Goal: Task Accomplishment & Management: Use online tool/utility

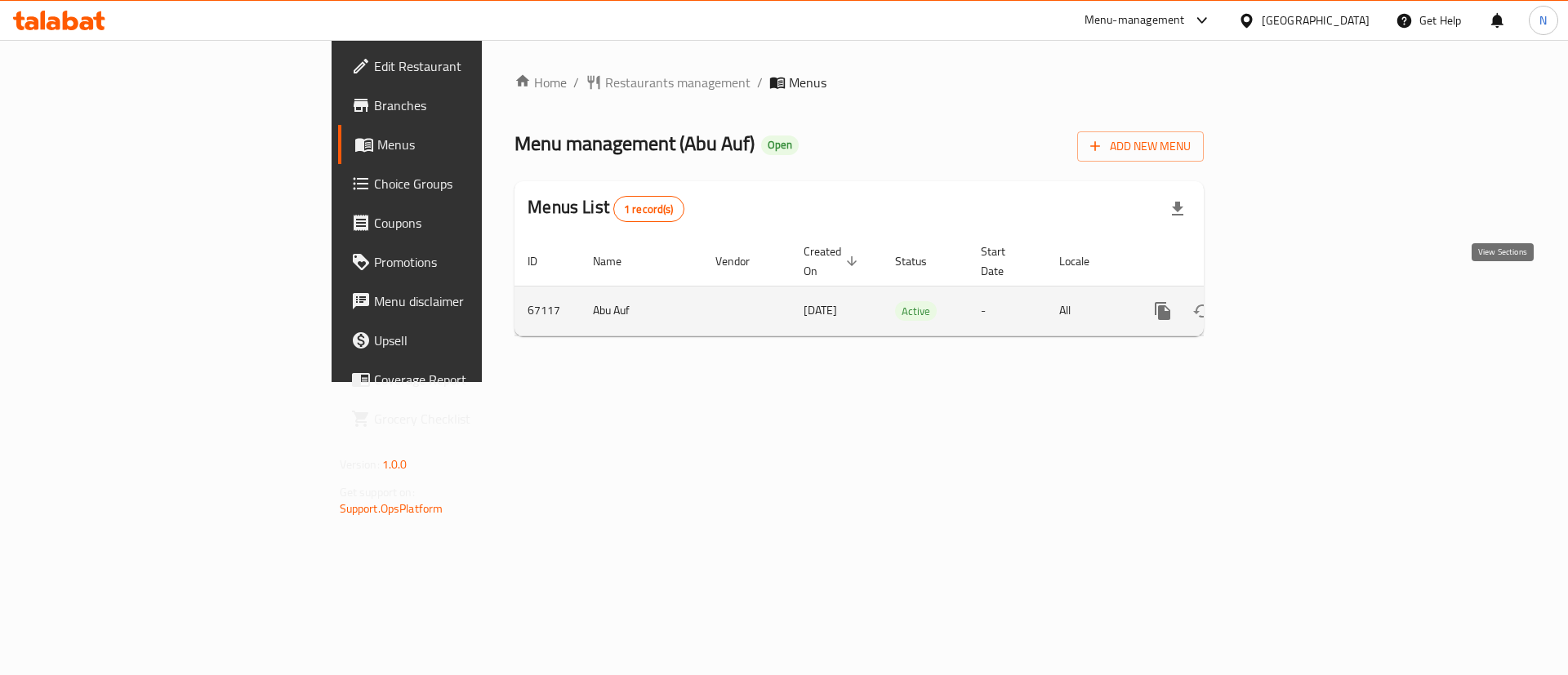
click at [1291, 301] on icon "enhanced table" at bounding box center [1281, 311] width 20 height 20
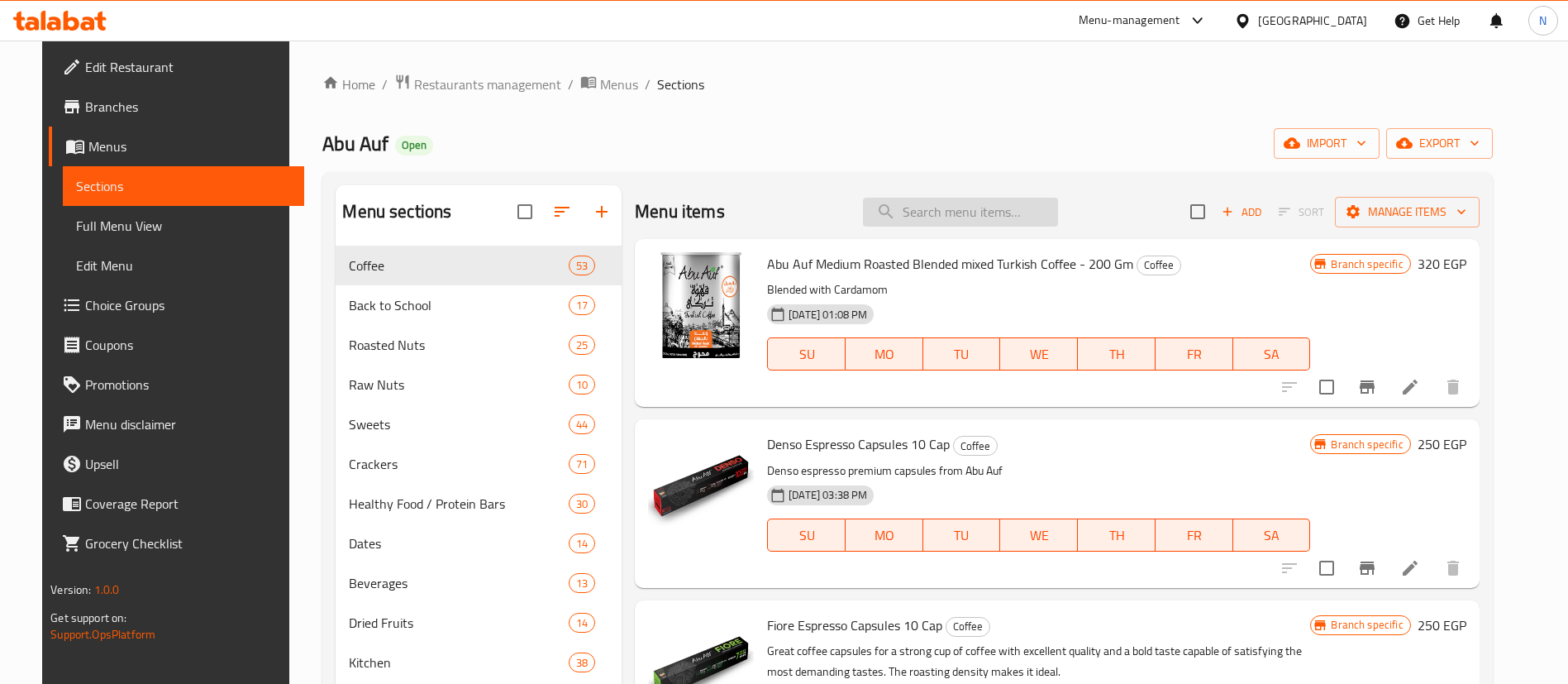
click at [977, 214] on input "search" at bounding box center [959, 212] width 195 height 29
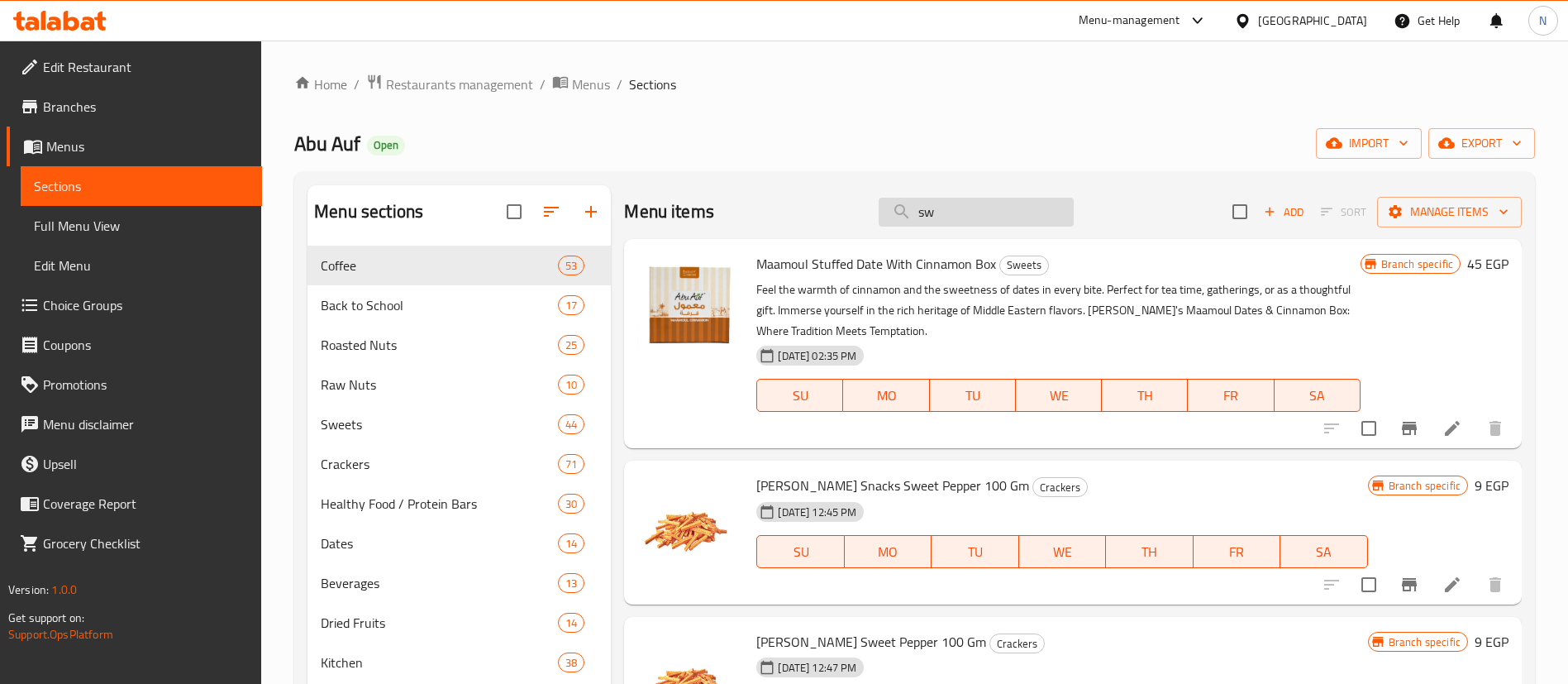
type input "s"
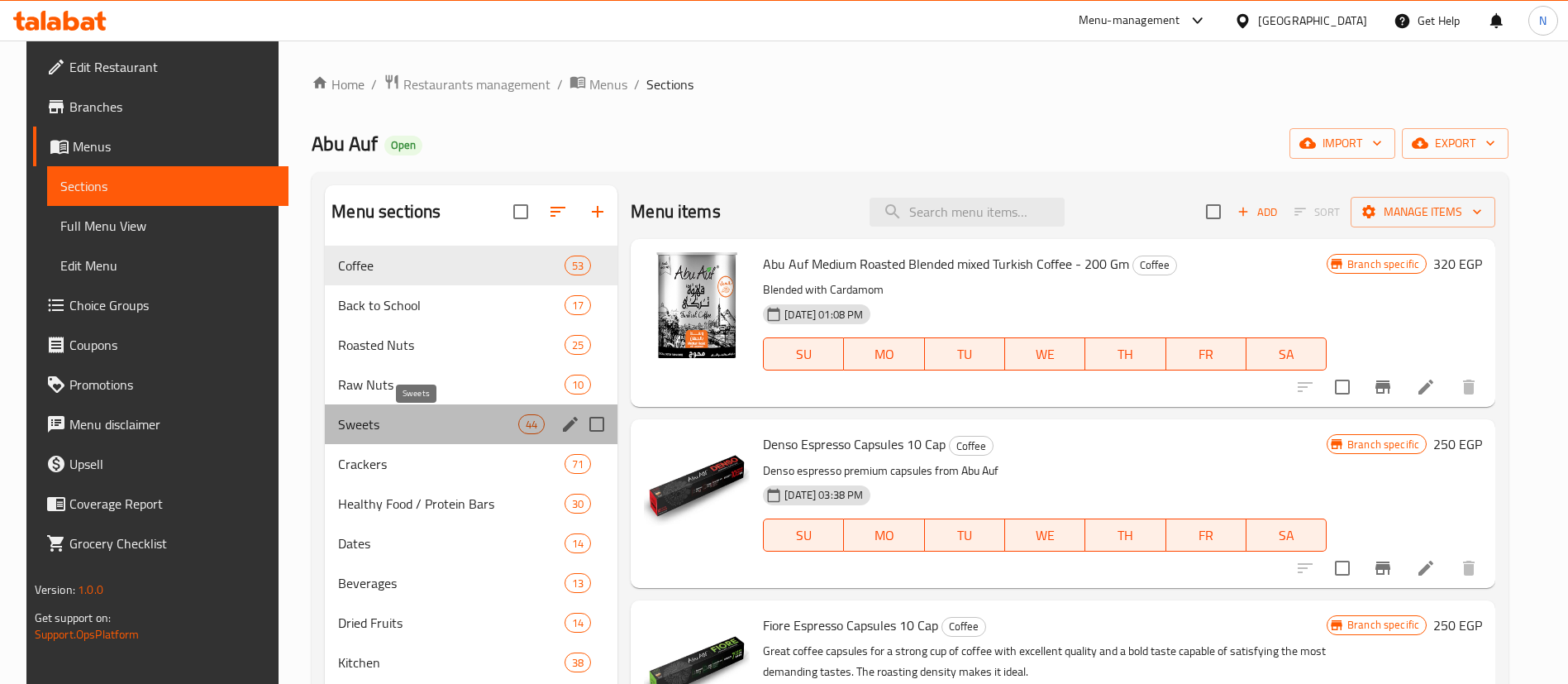
click at [428, 420] on span "Sweets" at bounding box center [428, 424] width 180 height 20
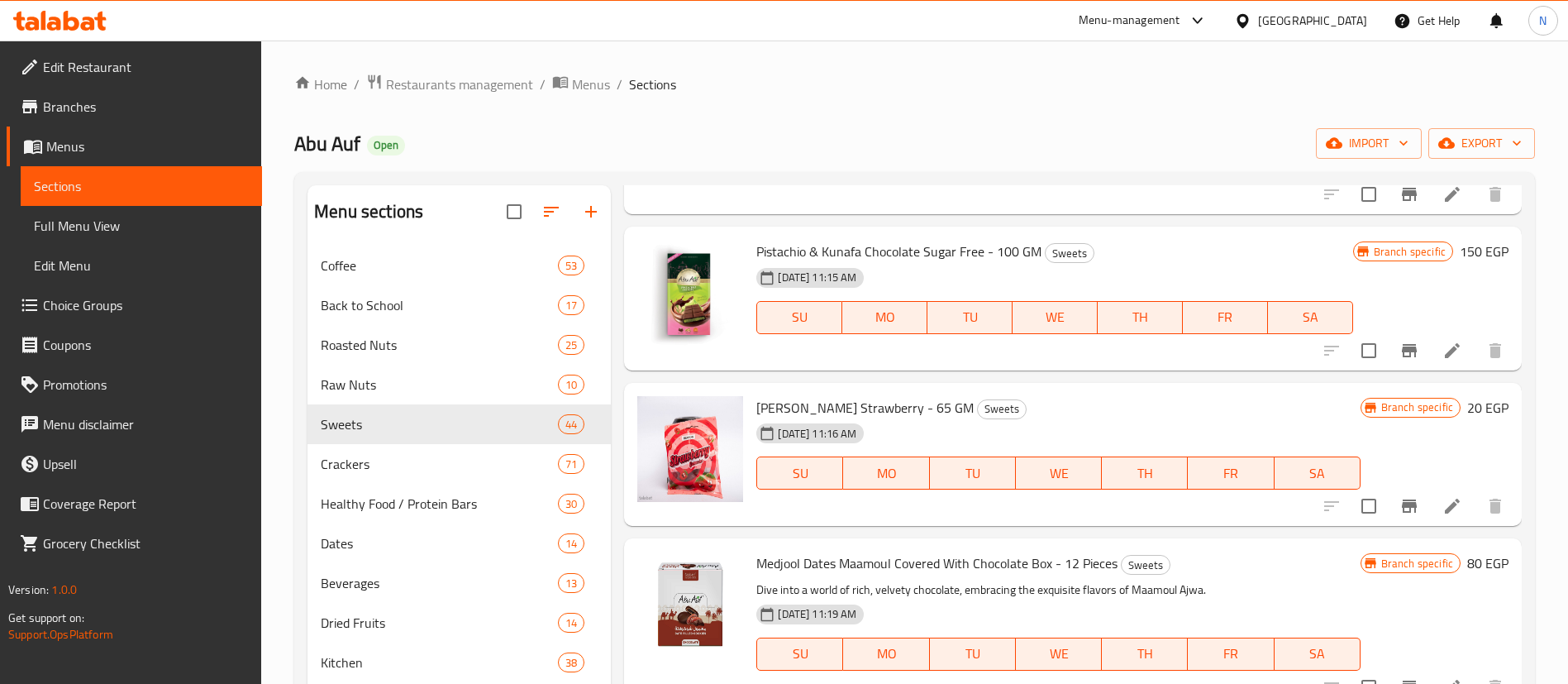
scroll to position [1550, 0]
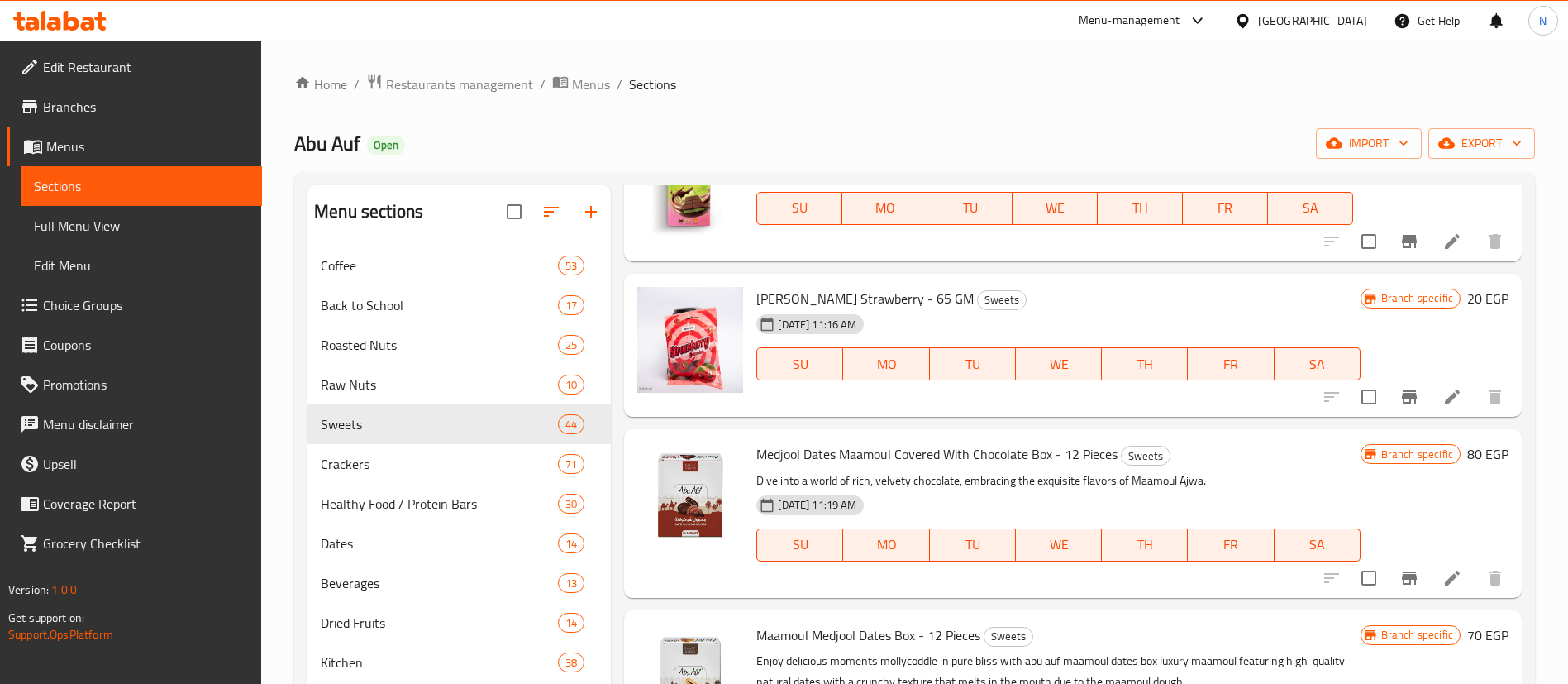
click at [826, 301] on span "[PERSON_NAME] Strawberry - 65 GM" at bounding box center [865, 298] width 218 height 25
copy h6 "[PERSON_NAME] Strawberry - 65 GM"
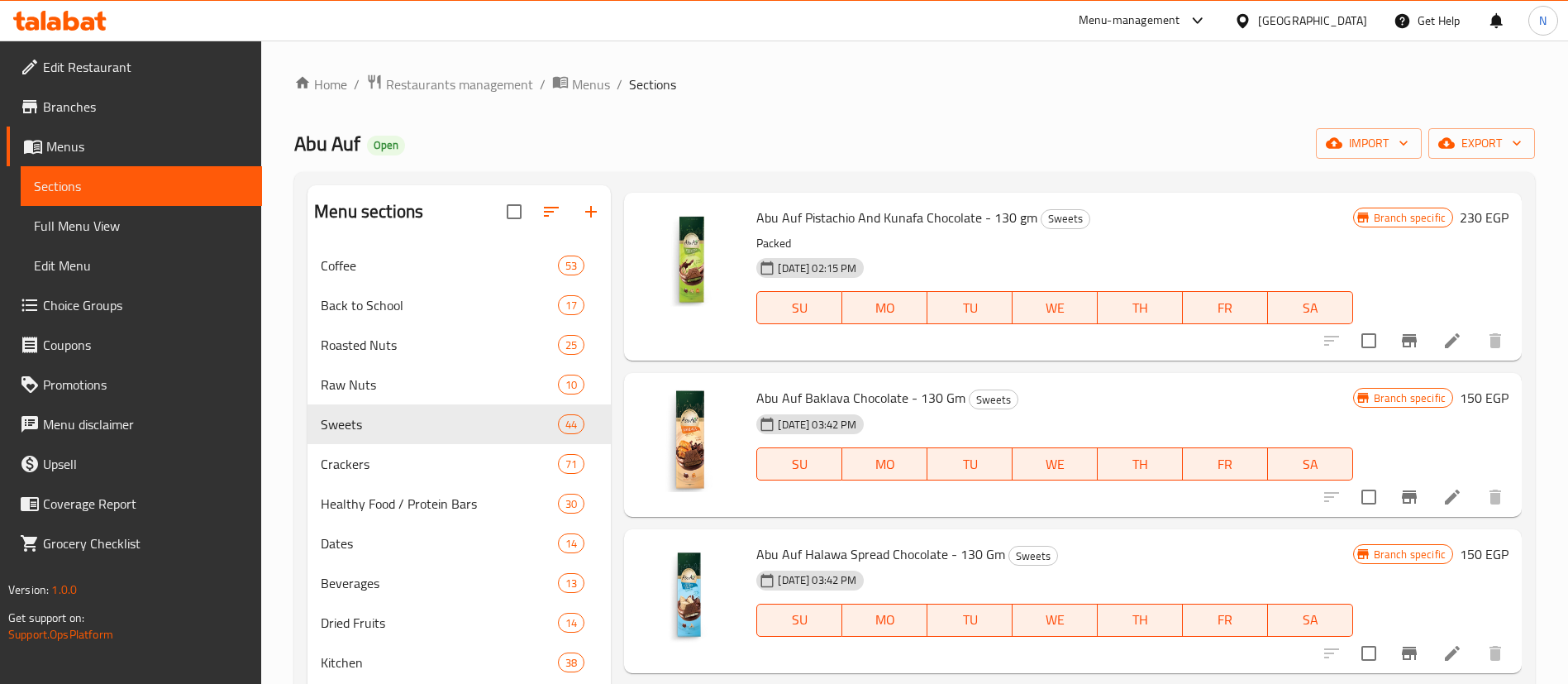
scroll to position [0, 0]
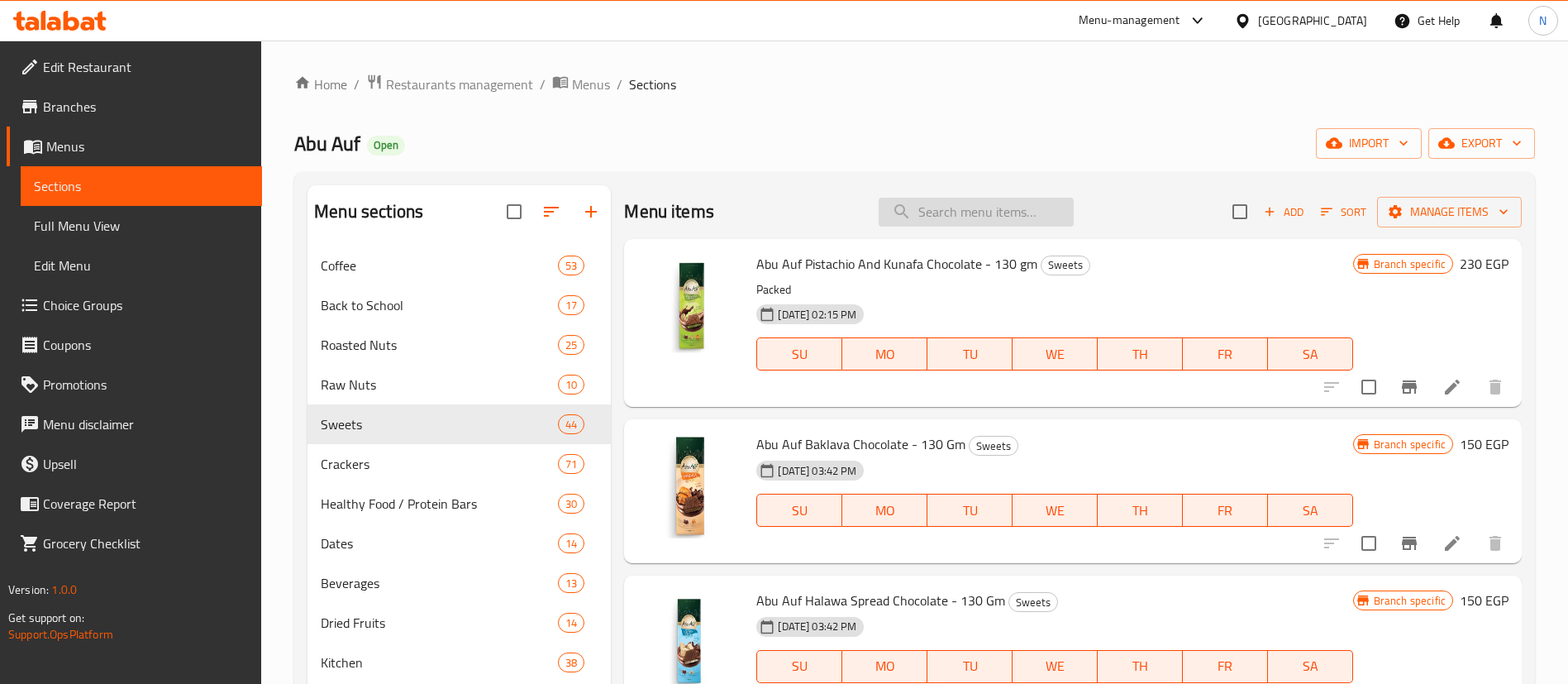
click at [947, 219] on input "search" at bounding box center [975, 212] width 195 height 29
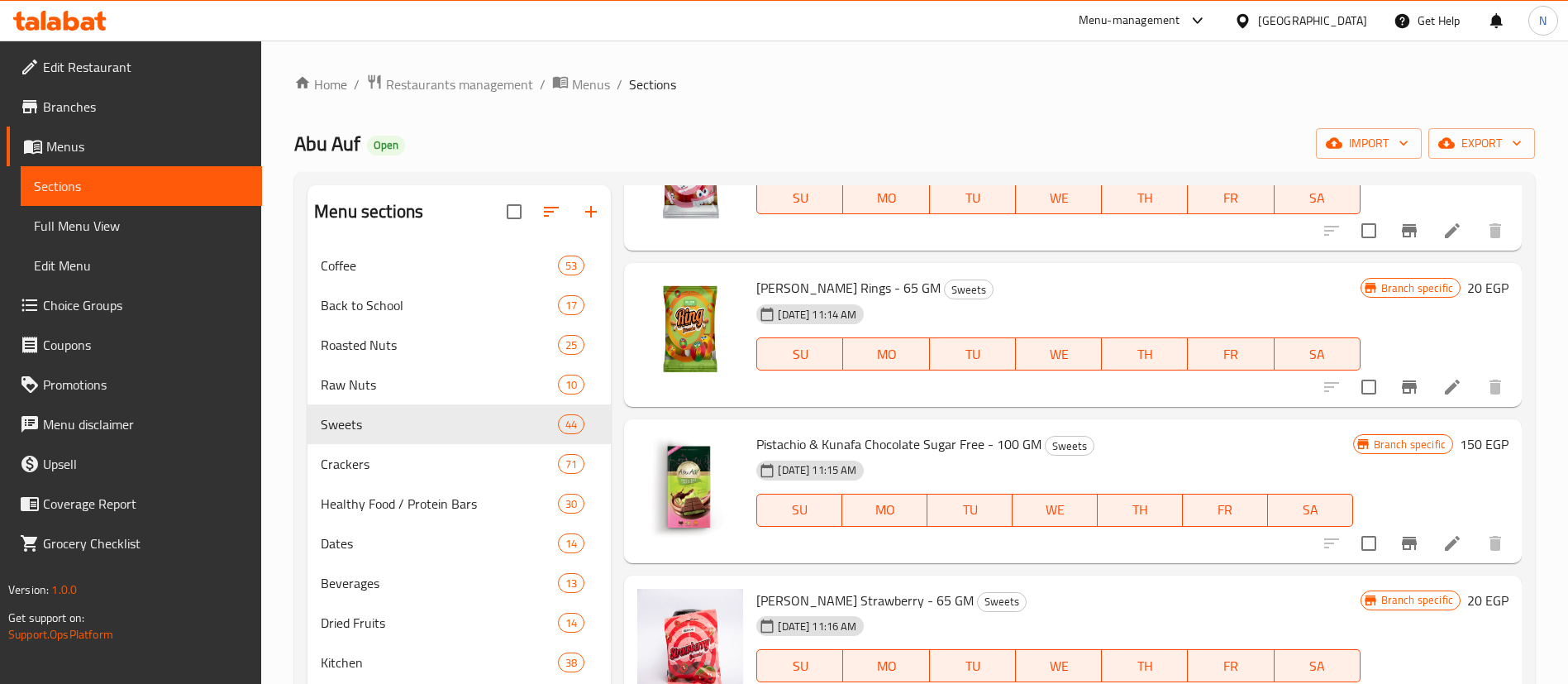
scroll to position [1461, 0]
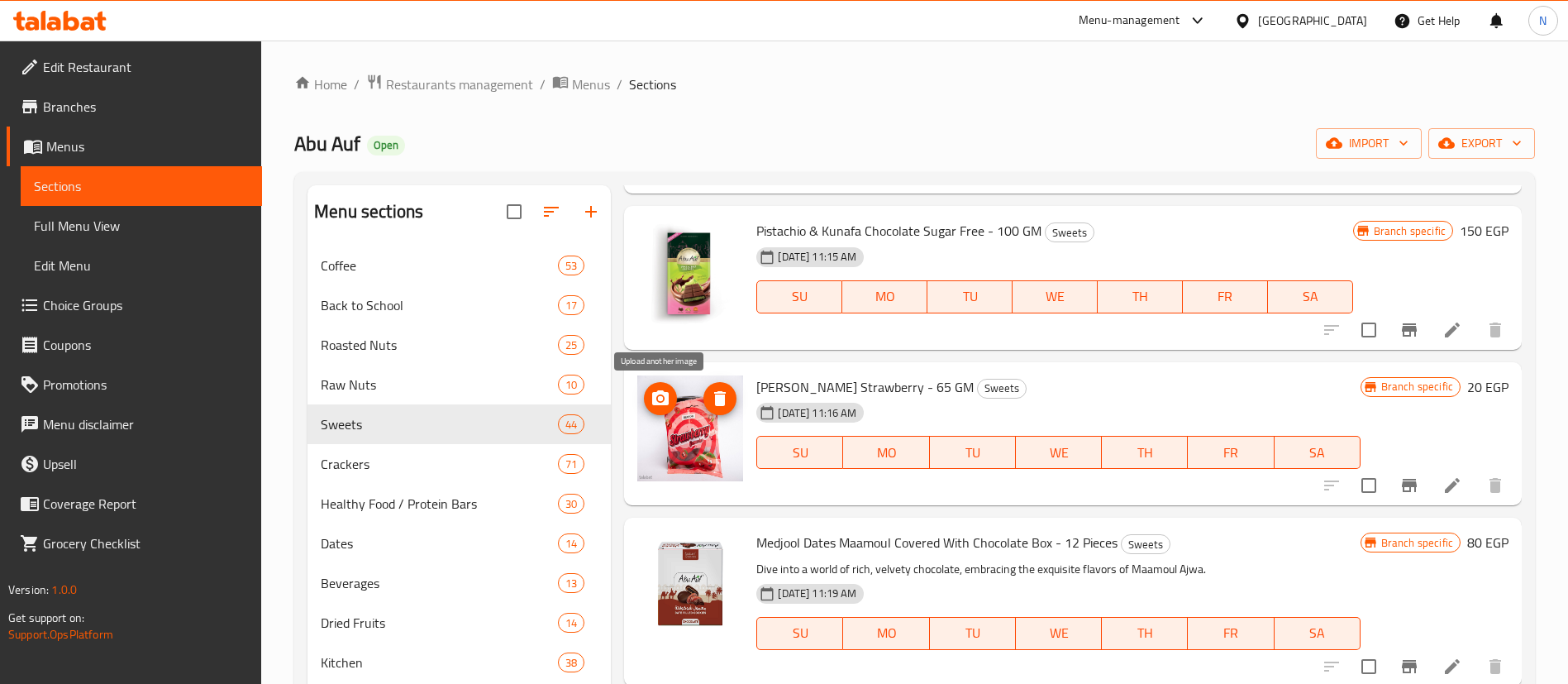
click at [662, 394] on icon "upload picture" at bounding box center [661, 397] width 17 height 15
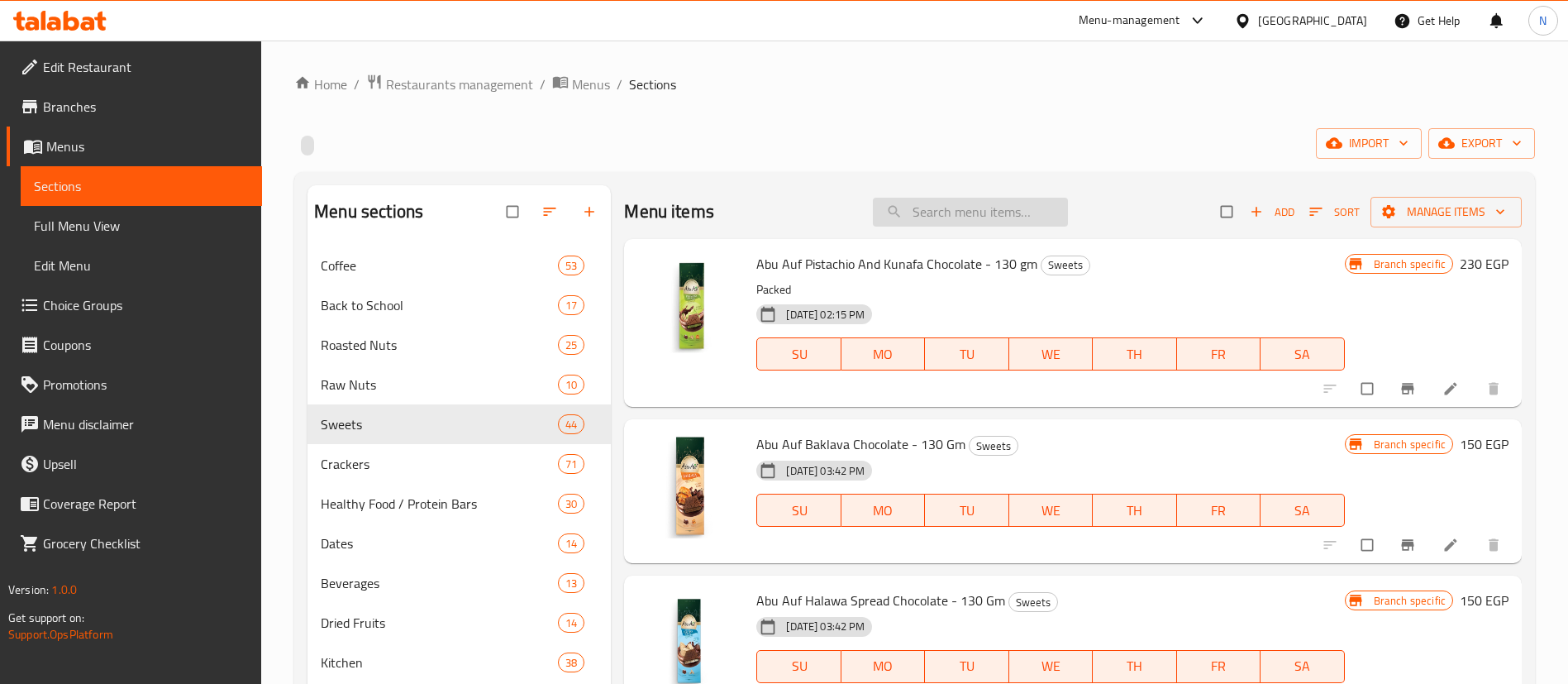
click at [909, 208] on input "search" at bounding box center [969, 212] width 195 height 29
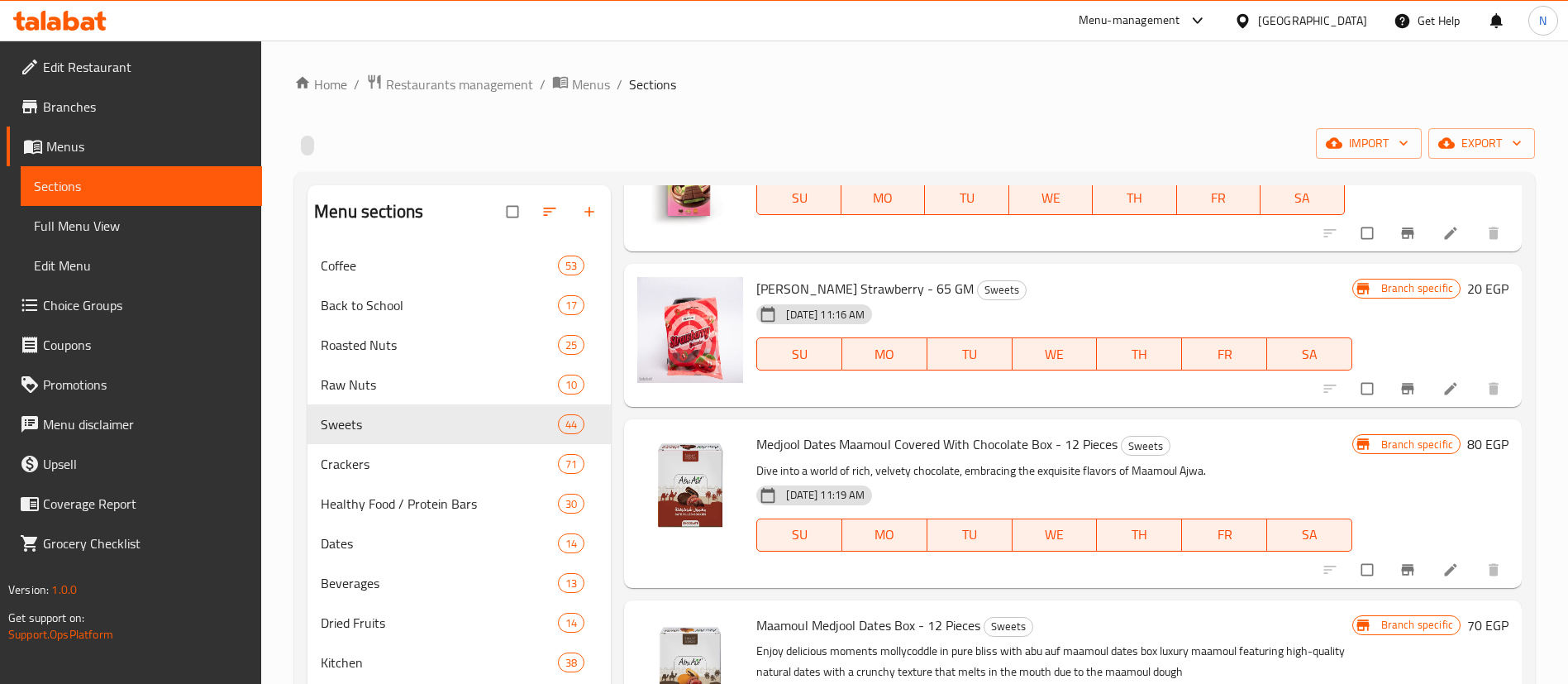
scroll to position [1561, 0]
click at [654, 309] on button "upload picture" at bounding box center [660, 299] width 33 height 33
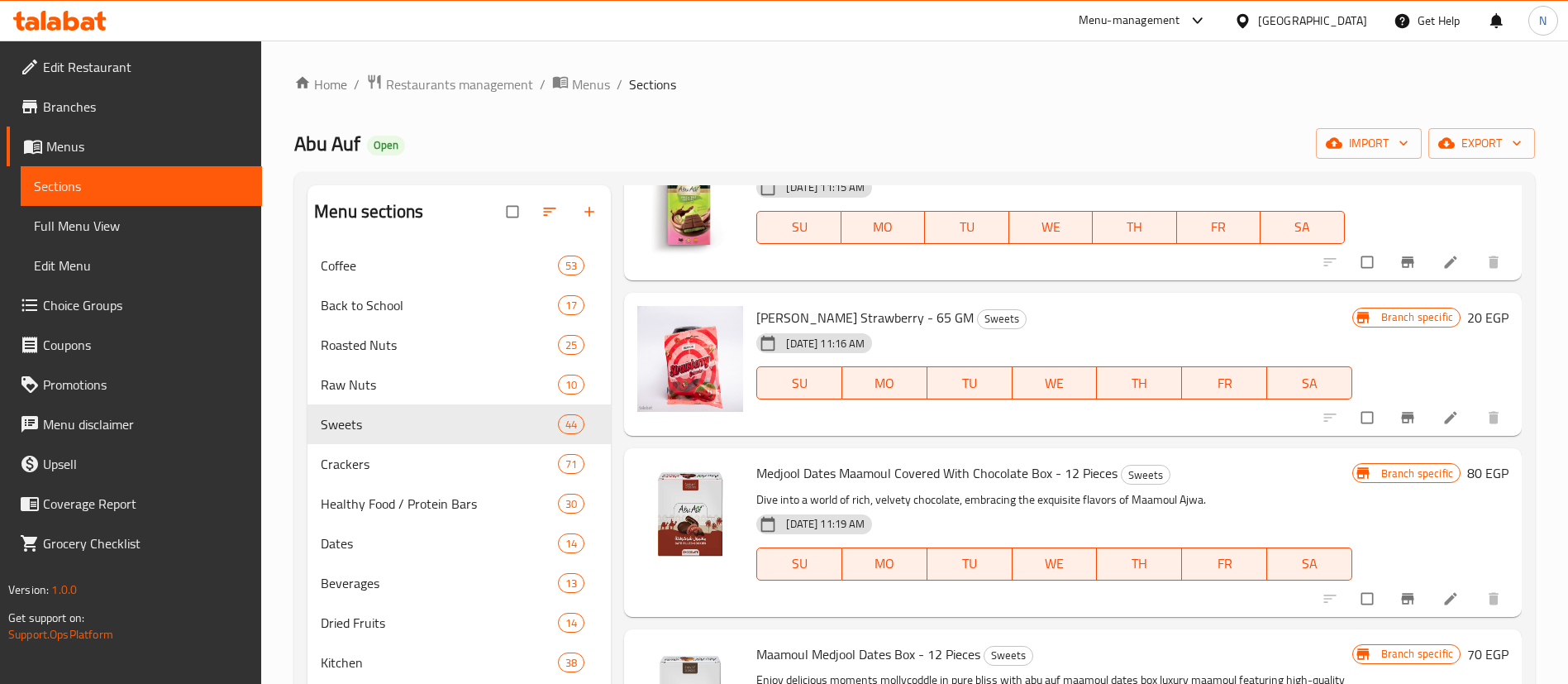
scroll to position [1532, 0]
click at [658, 320] on icon "upload picture" at bounding box center [660, 326] width 14 height 12
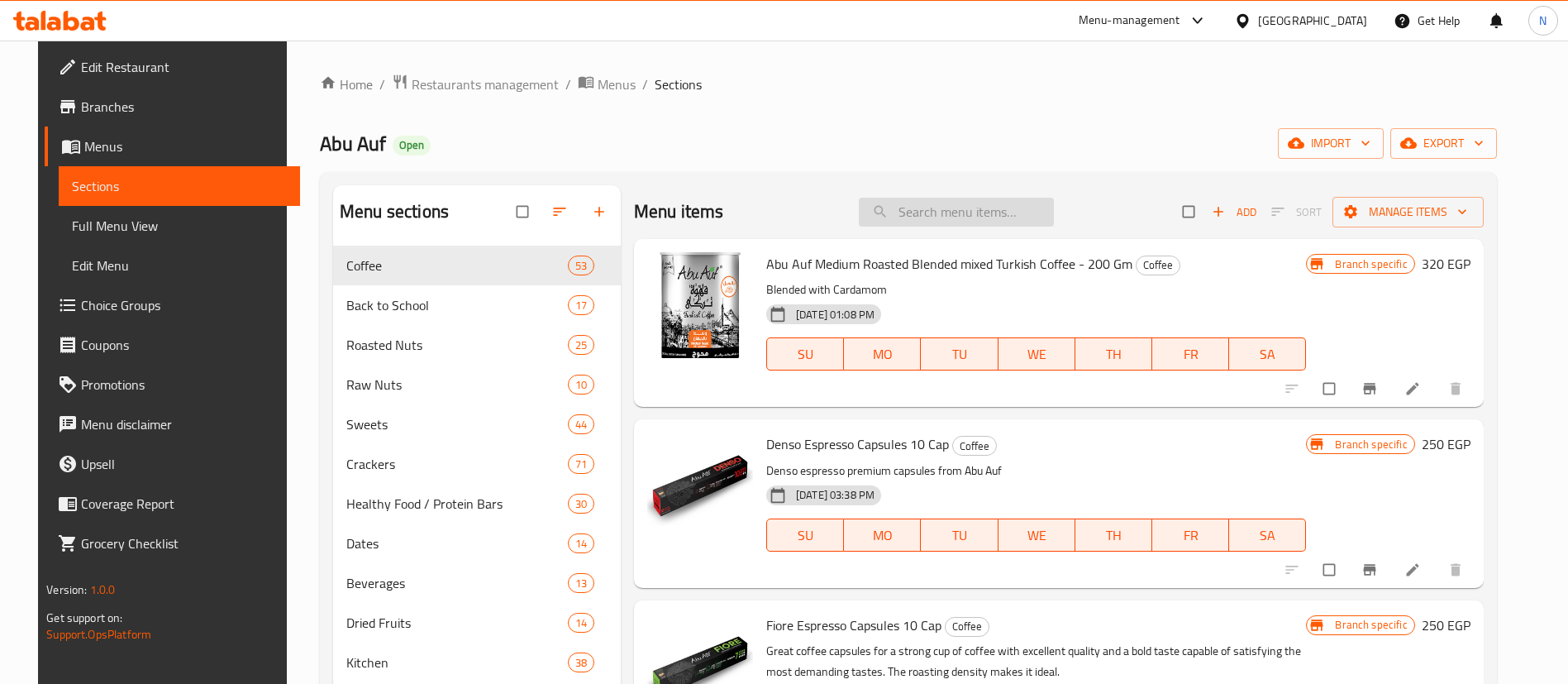
click at [995, 217] on input "search" at bounding box center [955, 212] width 195 height 29
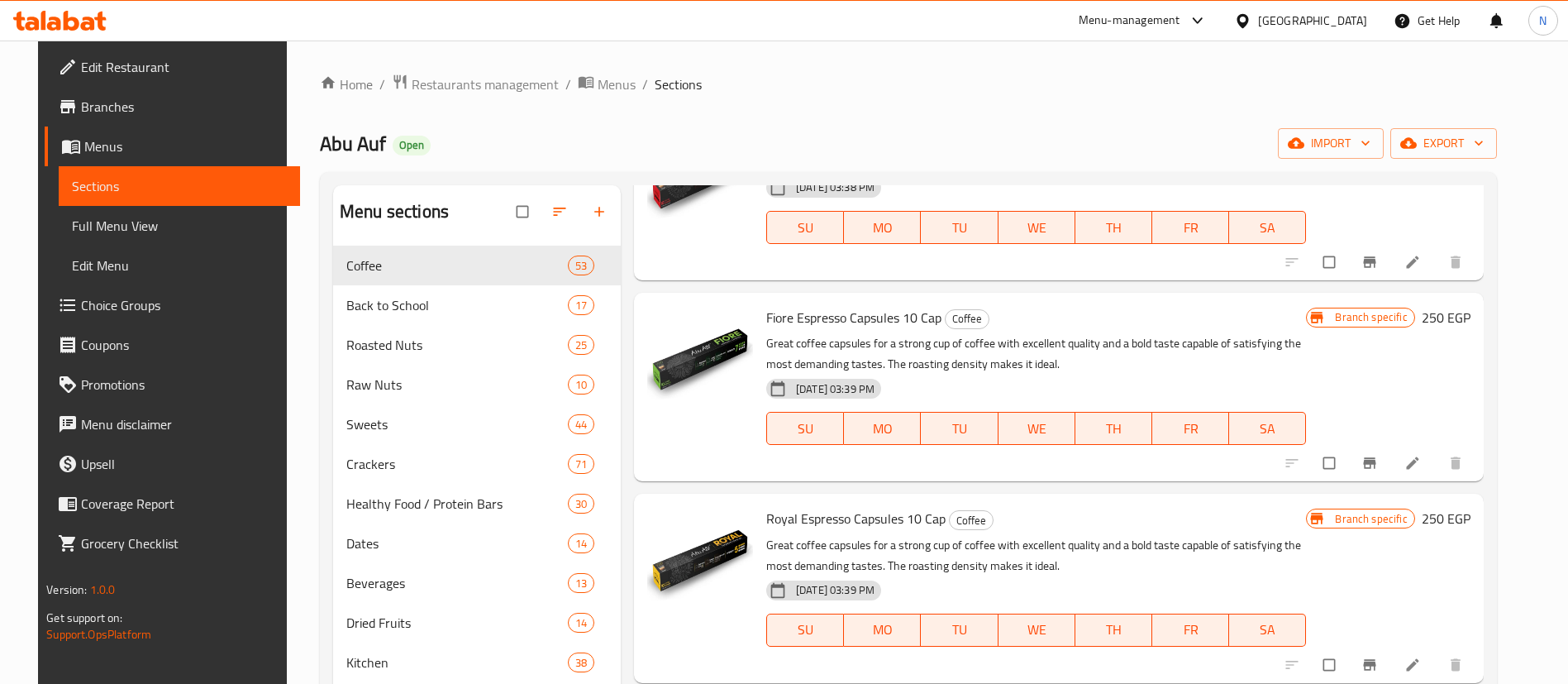
scroll to position [309, 0]
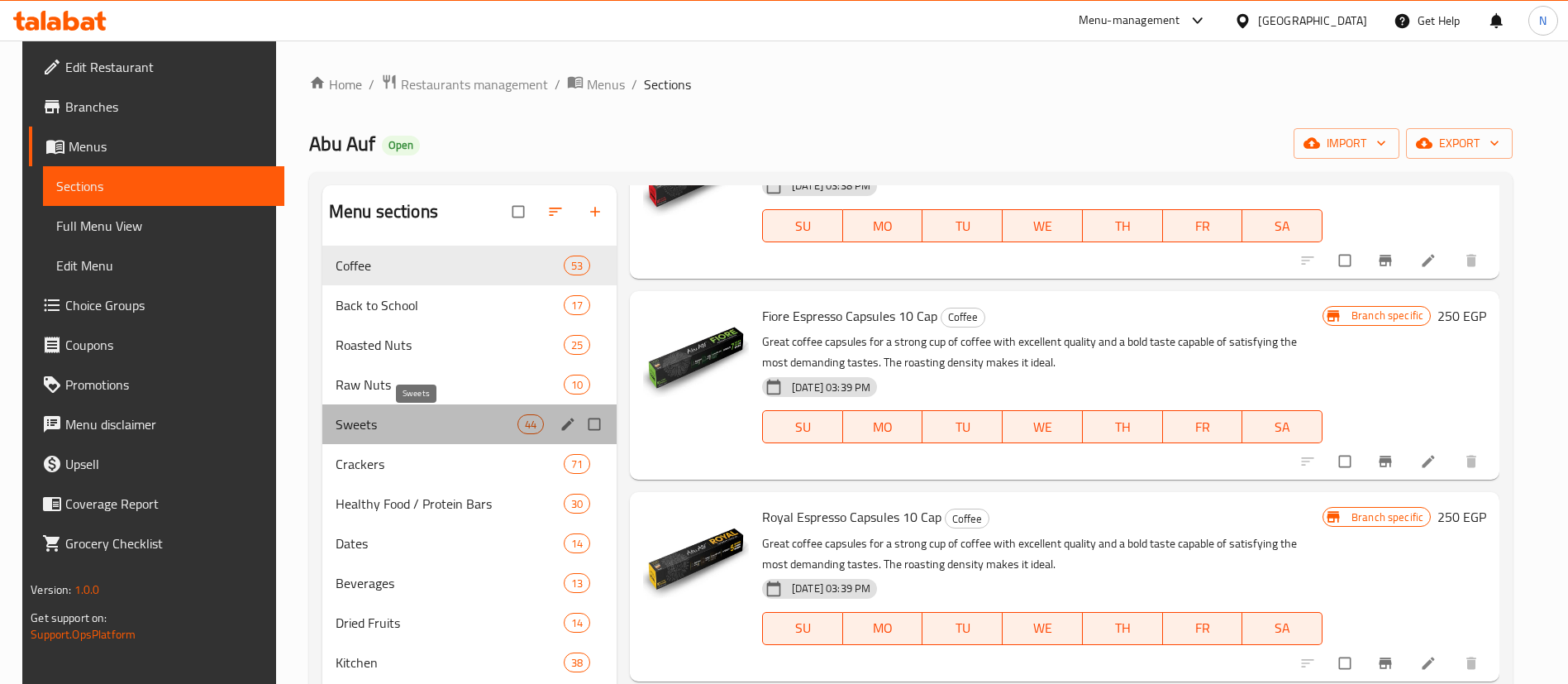
click at [386, 424] on span "Sweets" at bounding box center [427, 424] width 182 height 20
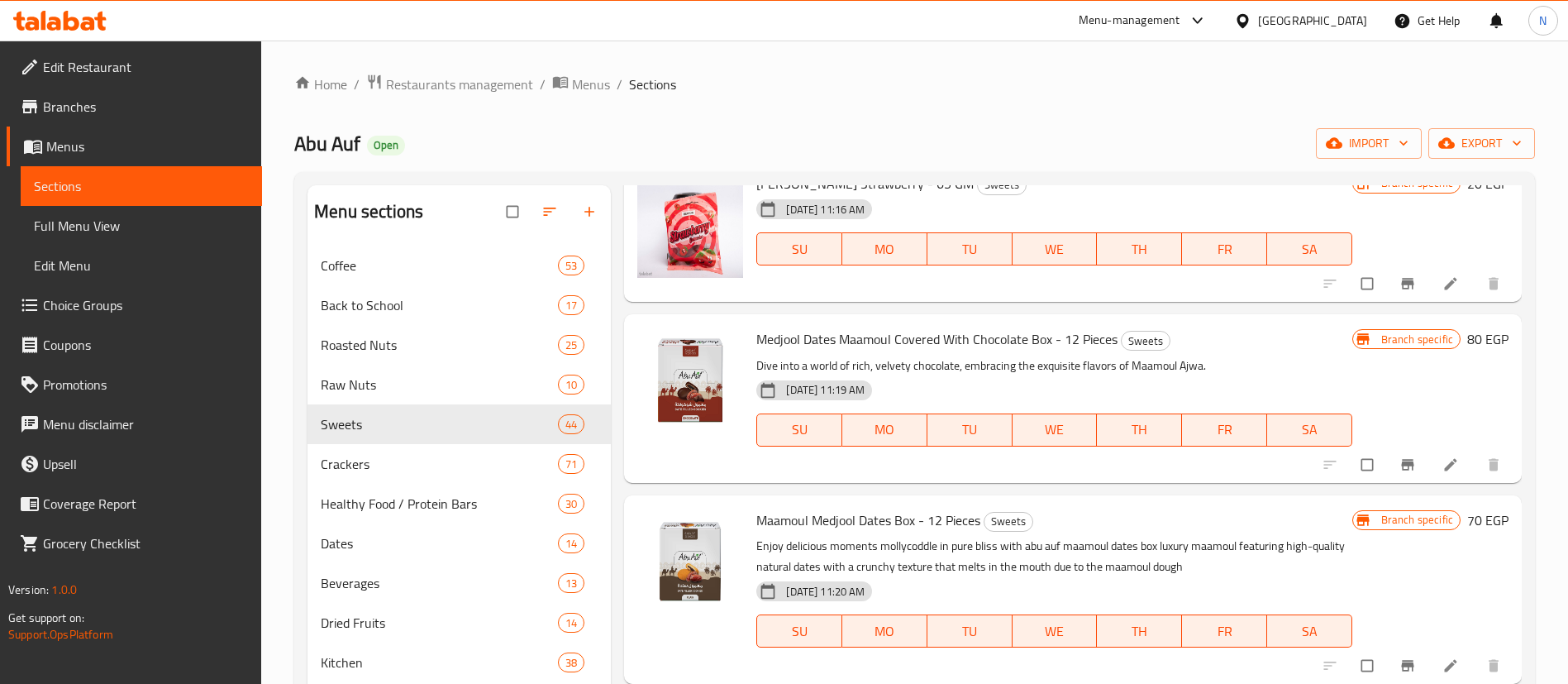
scroll to position [1666, 0]
click at [662, 209] on button "upload picture" at bounding box center [660, 193] width 33 height 33
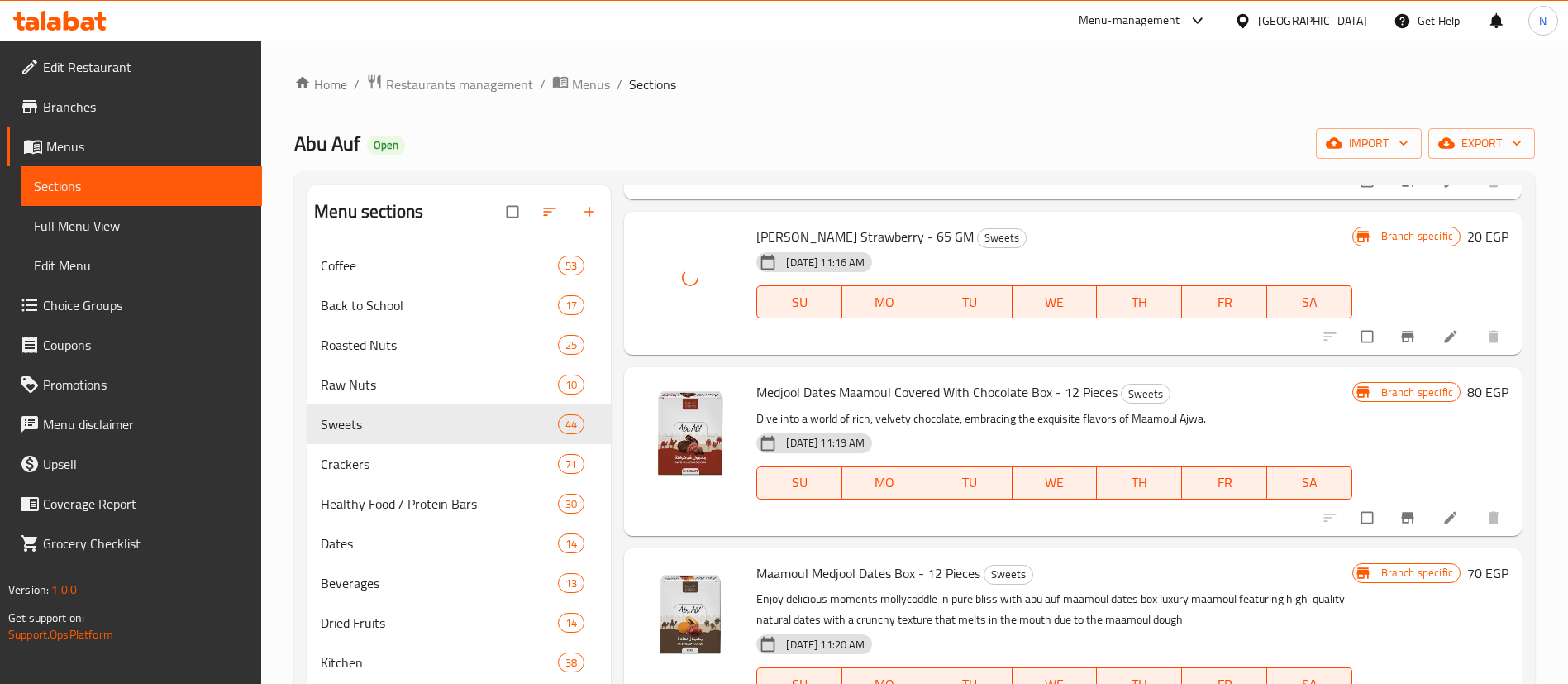
scroll to position [1610, 0]
click at [1344, 51] on div "Home / Restaurants management / Menus / Sections Abu Auf Open import export Men…" at bounding box center [914, 478] width 1307 height 875
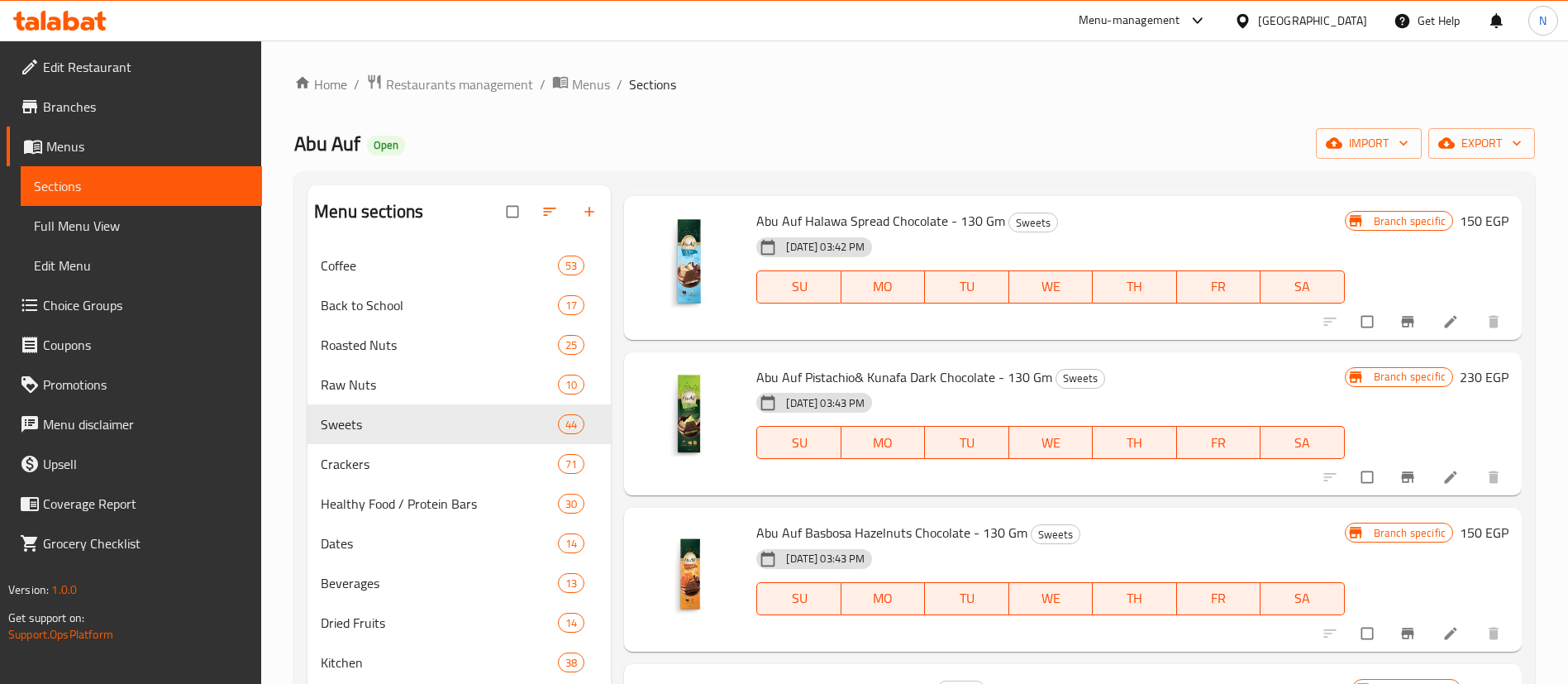
scroll to position [0, 0]
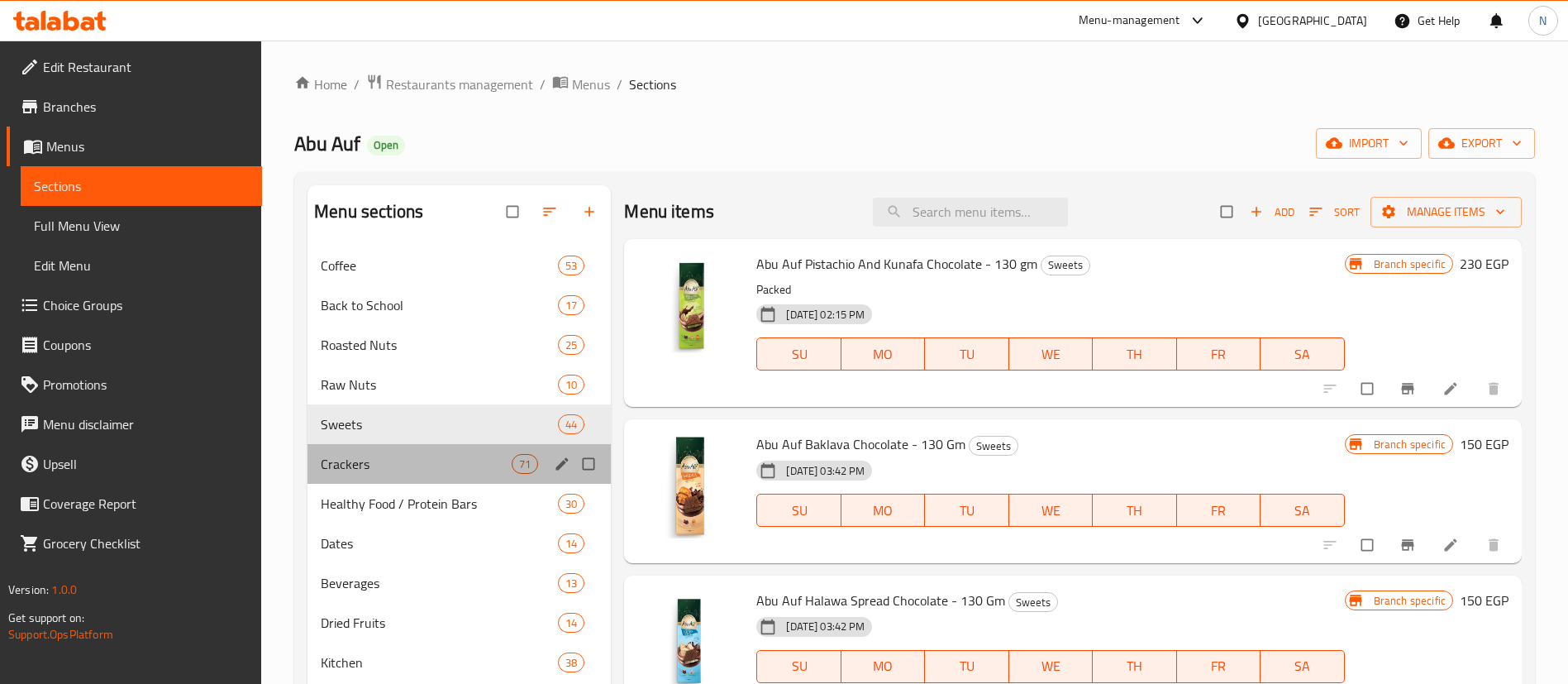
click at [415, 452] on div "Crackers 71" at bounding box center [460, 464] width 304 height 40
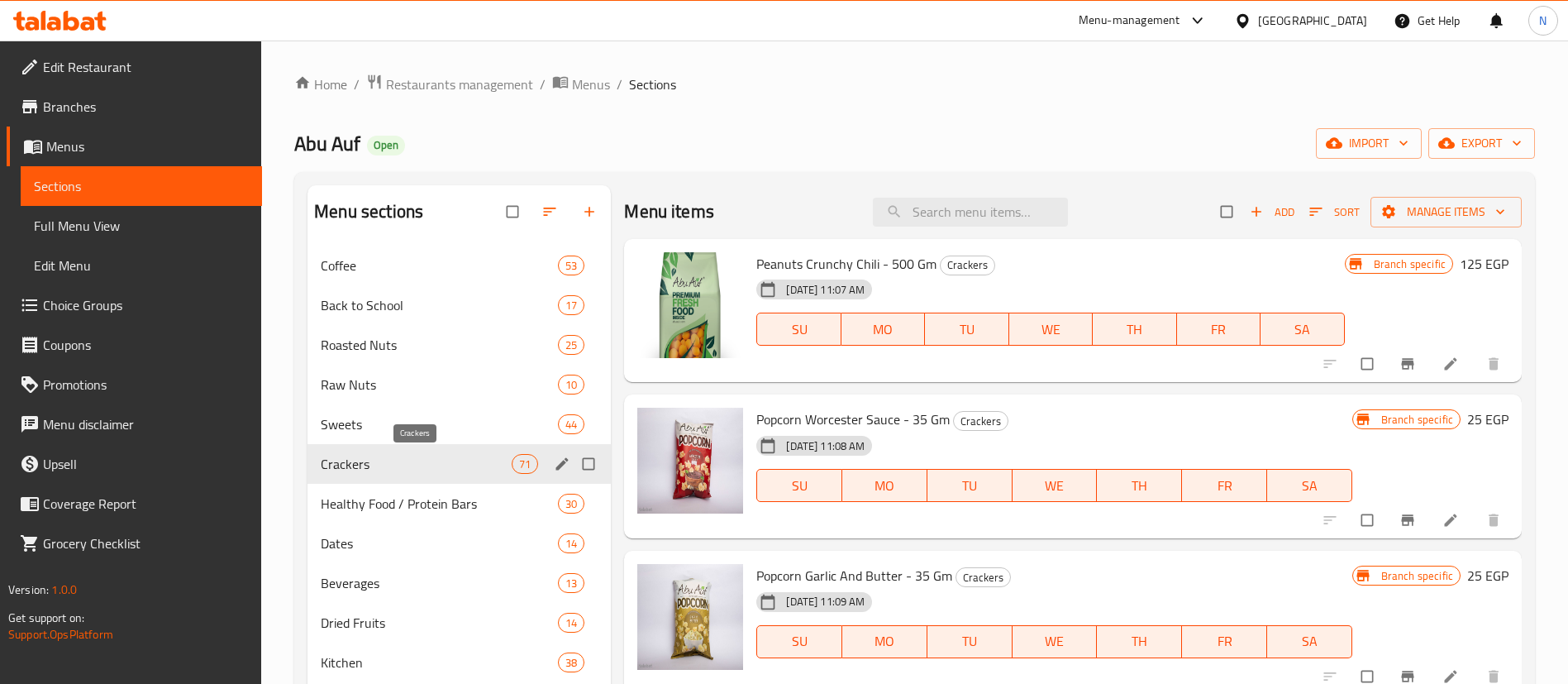
click at [376, 466] on span "Crackers" at bounding box center [416, 464] width 191 height 20
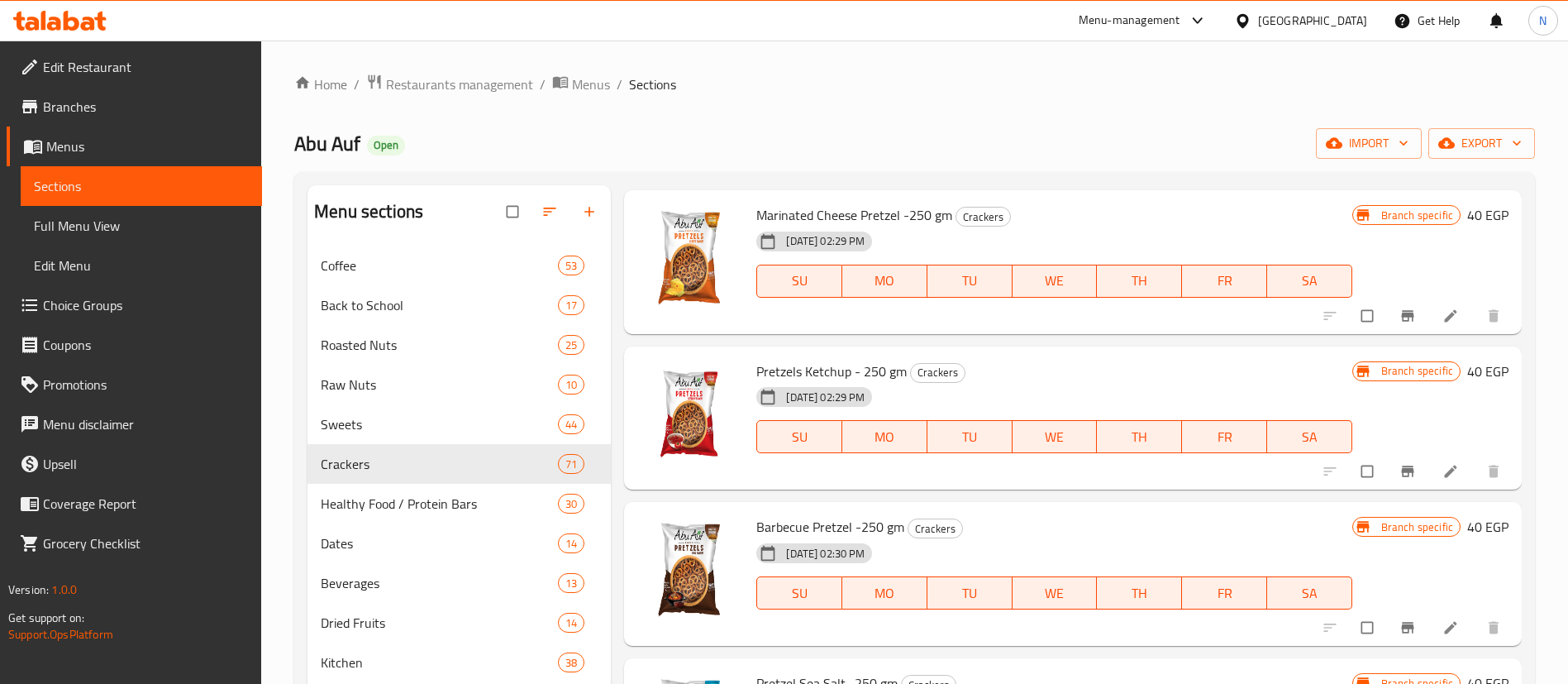
click at [1366, 53] on div "Home / Restaurants management / Menus / Sections Abu Auf Open import export Men…" at bounding box center [914, 478] width 1307 height 875
click at [655, 534] on icon "upload picture" at bounding box center [660, 538] width 14 height 12
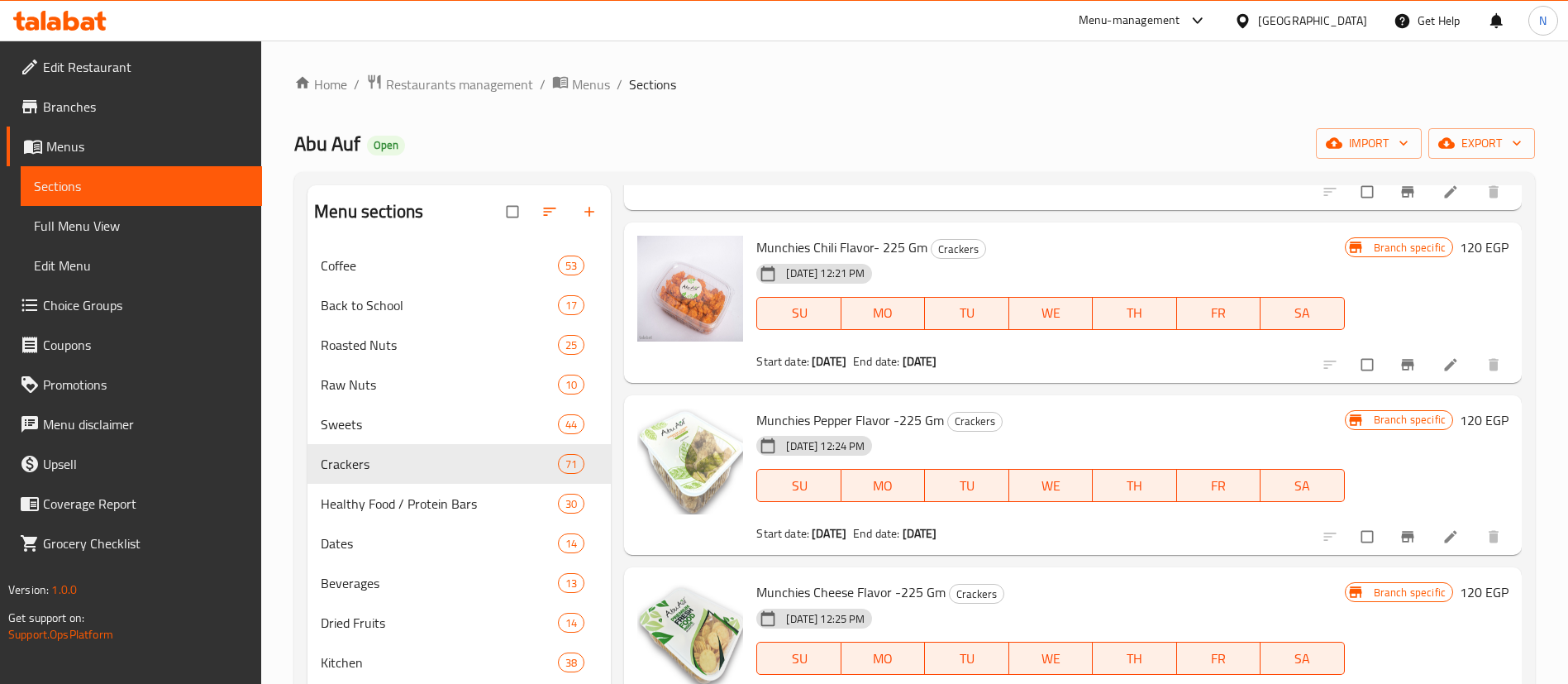
scroll to position [0, 0]
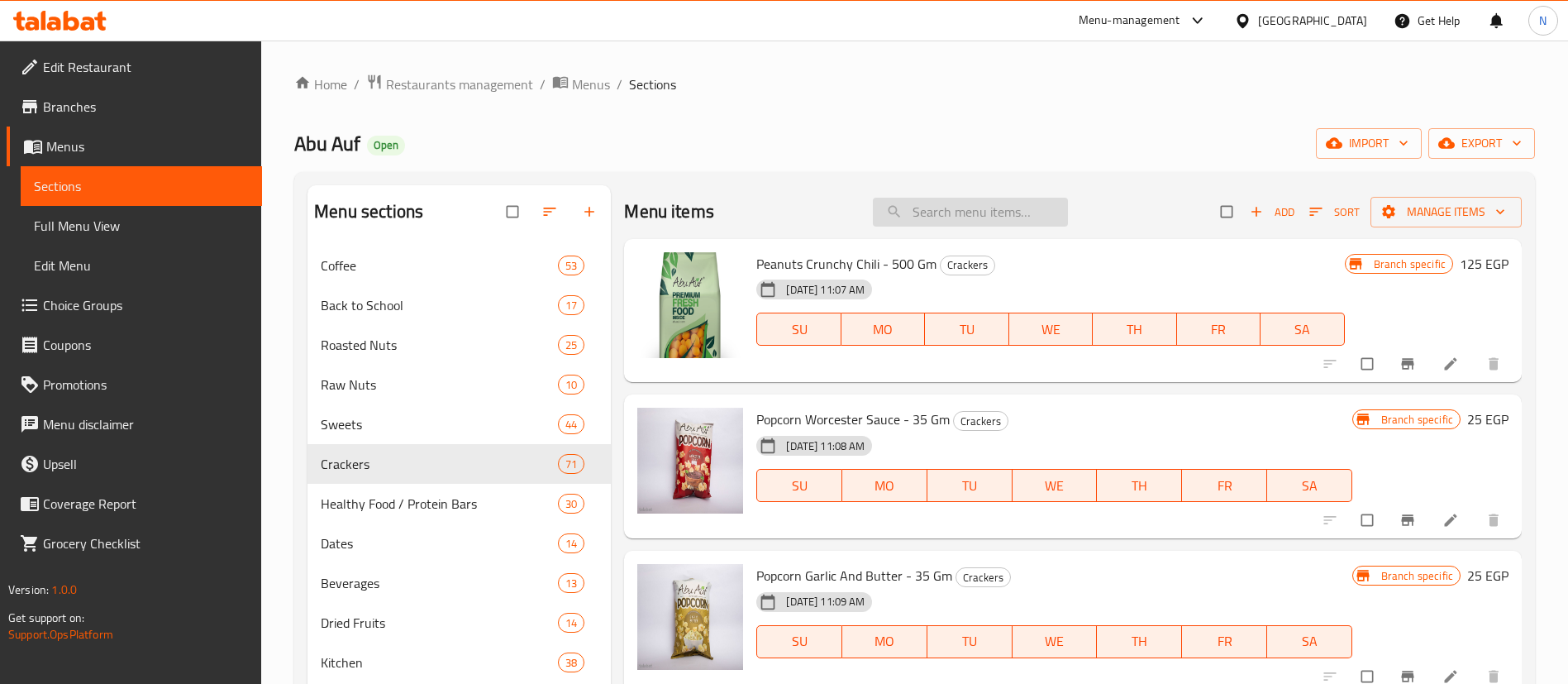
click at [923, 208] on input "search" at bounding box center [969, 212] width 195 height 29
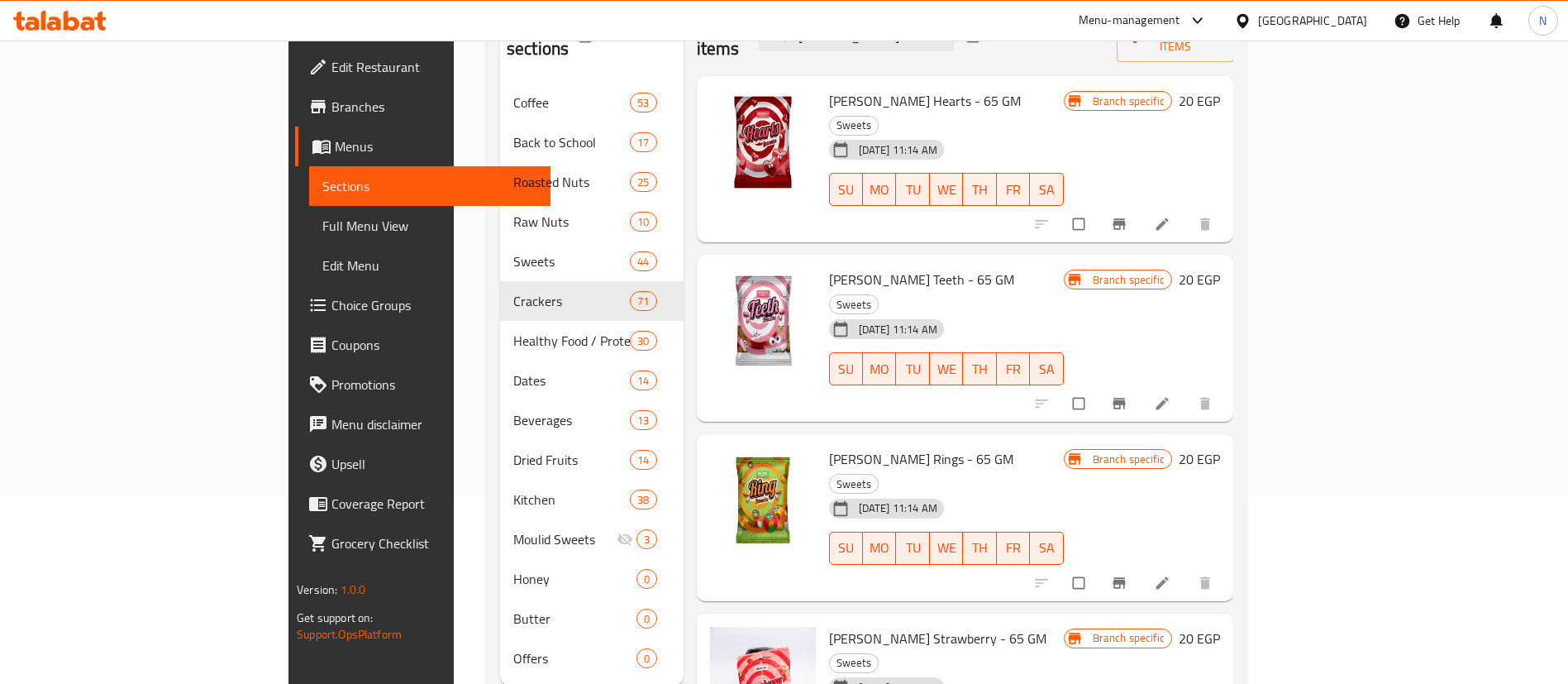
scroll to position [232, 0]
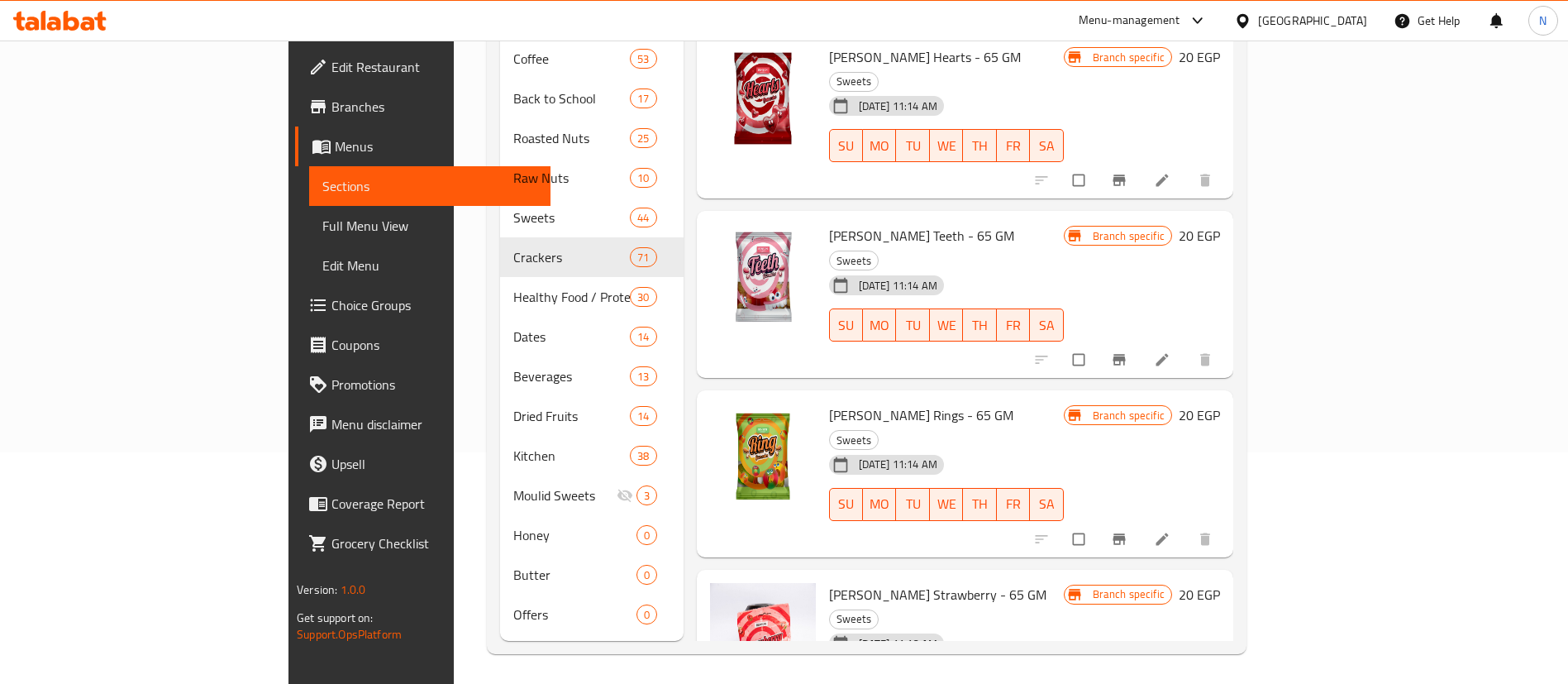
click at [829, 582] on span "[PERSON_NAME] Strawberry - 65 GM" at bounding box center [938, 594] width 218 height 25
copy h6 "[PERSON_NAME] Strawberry - 65 GM"
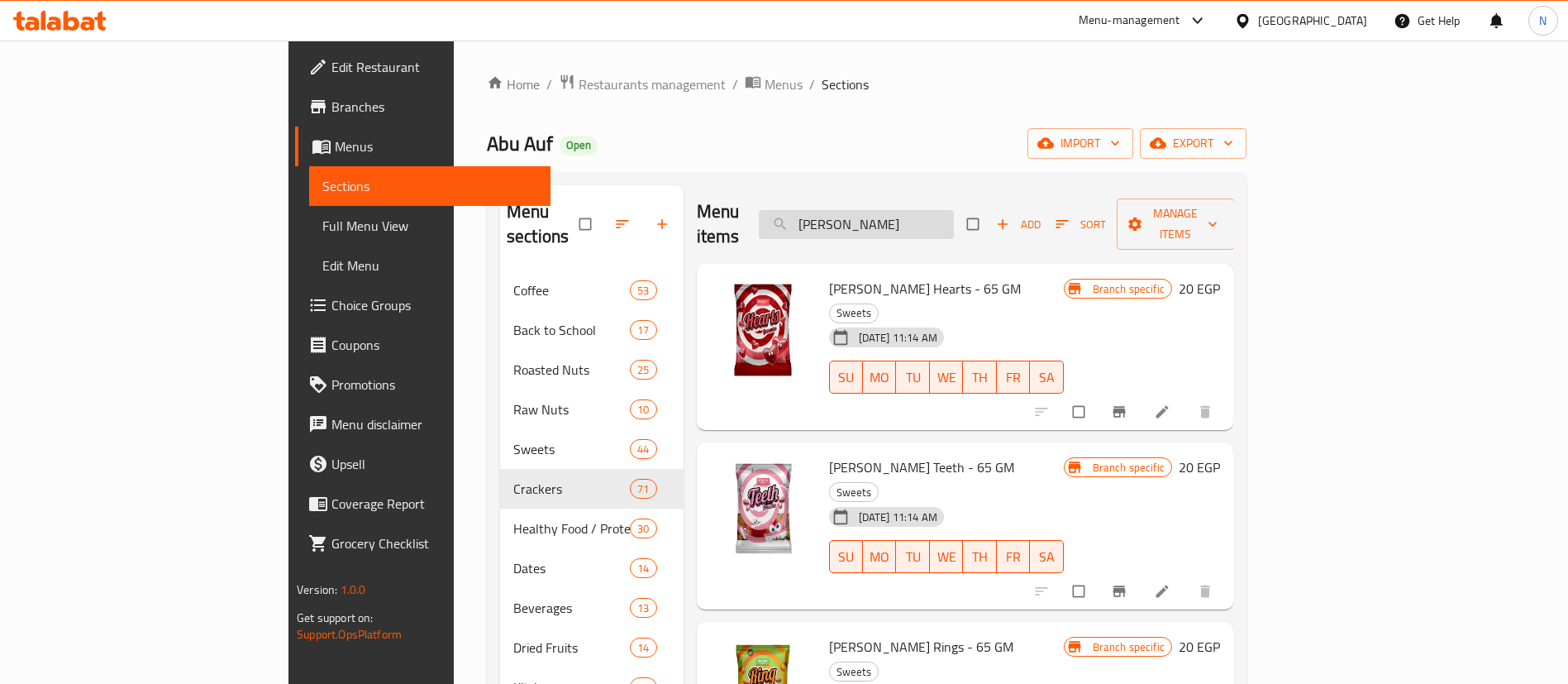
click at [953, 210] on input "[PERSON_NAME]" at bounding box center [855, 224] width 195 height 29
paste input "[PERSON_NAME] Strawberry - 65 GM"
click at [953, 210] on input "[PERSON_NAME] Strawberry - 65 GM" at bounding box center [855, 224] width 195 height 29
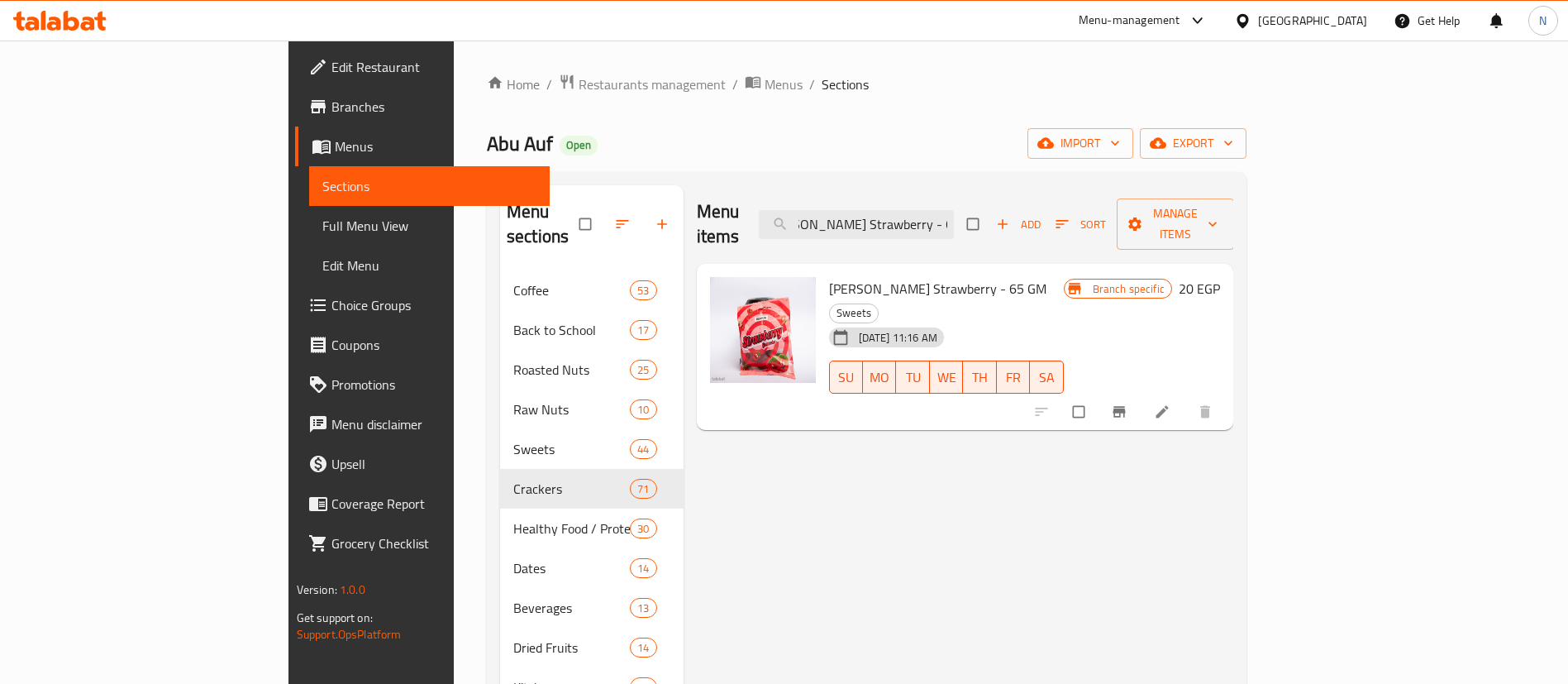
scroll to position [0, 0]
drag, startPoint x: 1044, startPoint y: 199, endPoint x: 669, endPoint y: 283, distance: 384.3
click at [684, 283] on div "Menu items [PERSON_NAME] Strawberry - 65 GM Add Sort Manage items Jelly [PERSON…" at bounding box center [958, 528] width 550 height 687
type input "[PERSON_NAME] Strawberry - 65 GM"
click at [717, 292] on span "upload picture" at bounding box center [733, 300] width 33 height 17
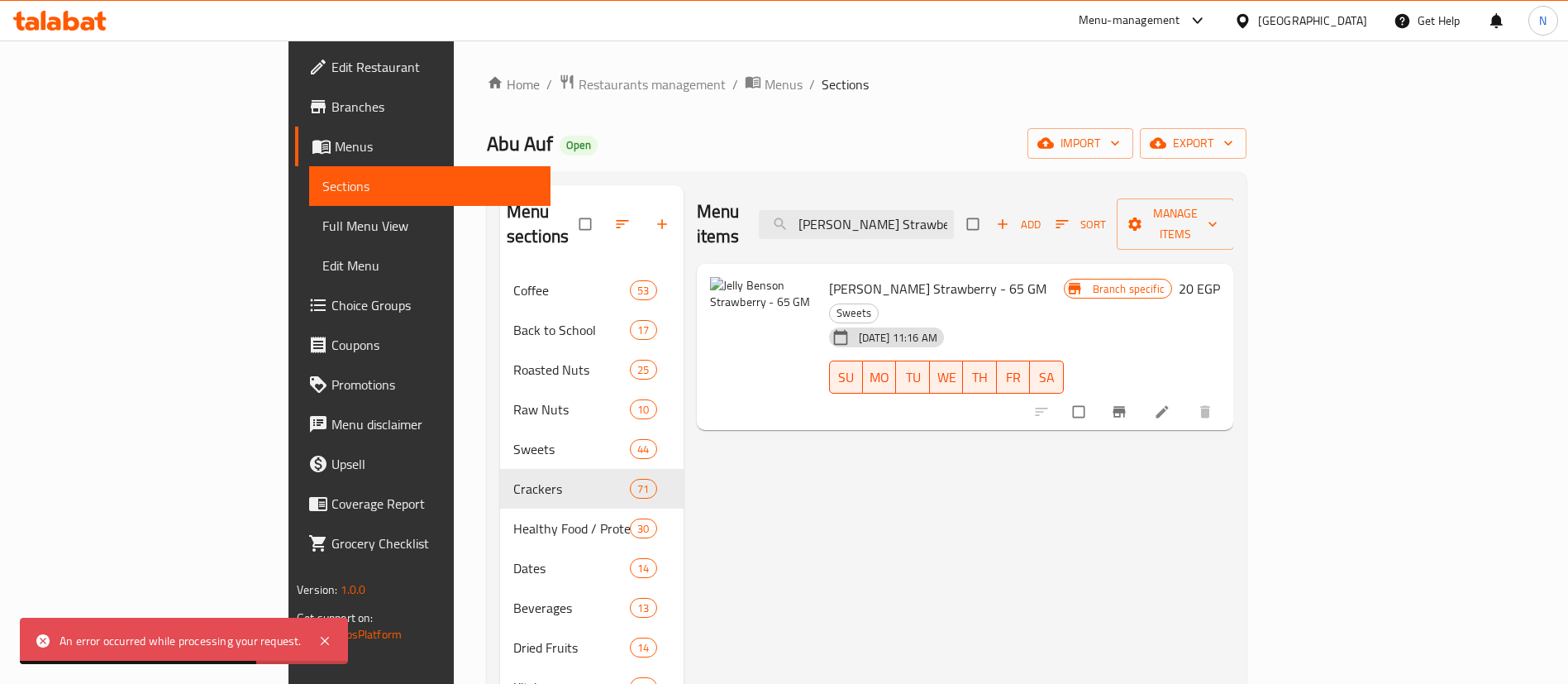
click at [871, 276] on span "[PERSON_NAME] Strawberry - 65 GM" at bounding box center [938, 288] width 218 height 25
copy h6 "[PERSON_NAME] Strawberry - 65 GM"
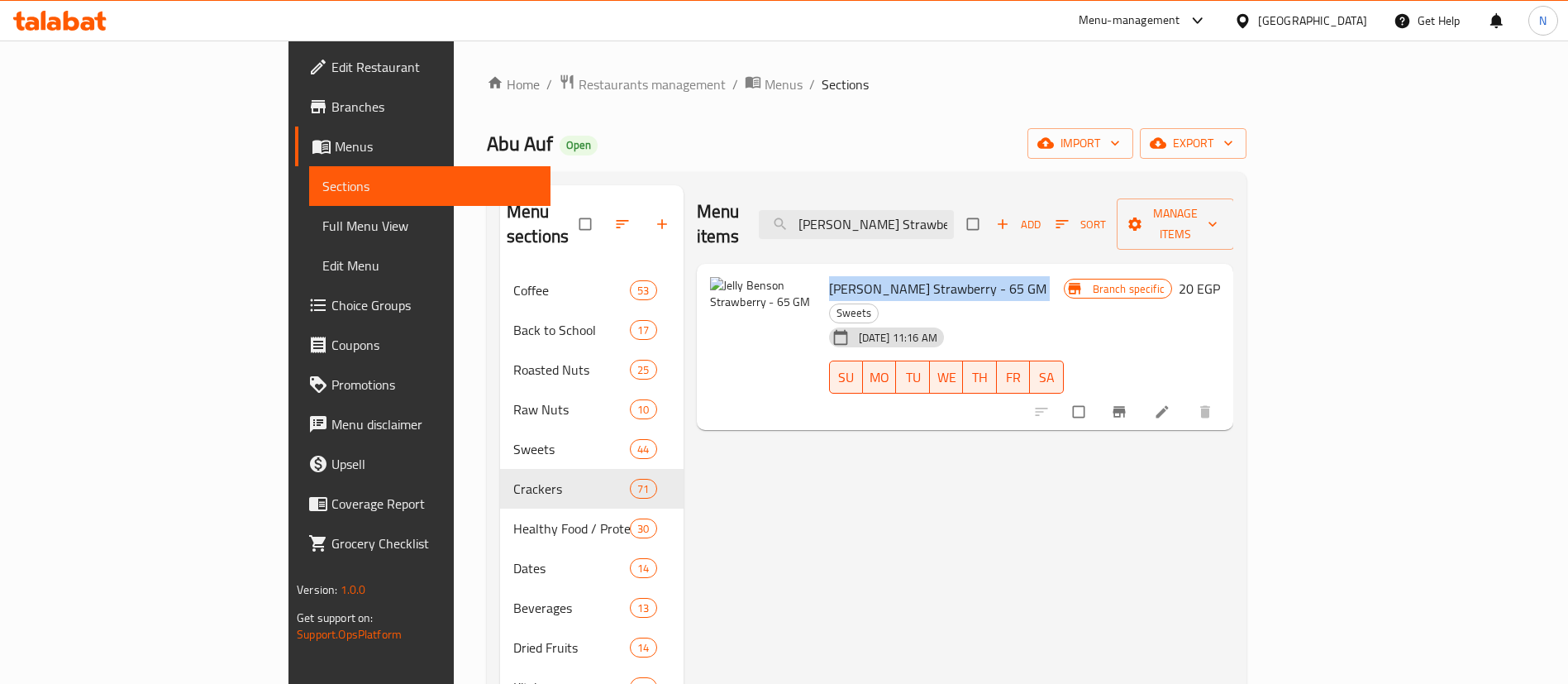
copy h6 "[PERSON_NAME] Strawberry - 65 GM"
